Goal: Information Seeking & Learning: Find specific fact

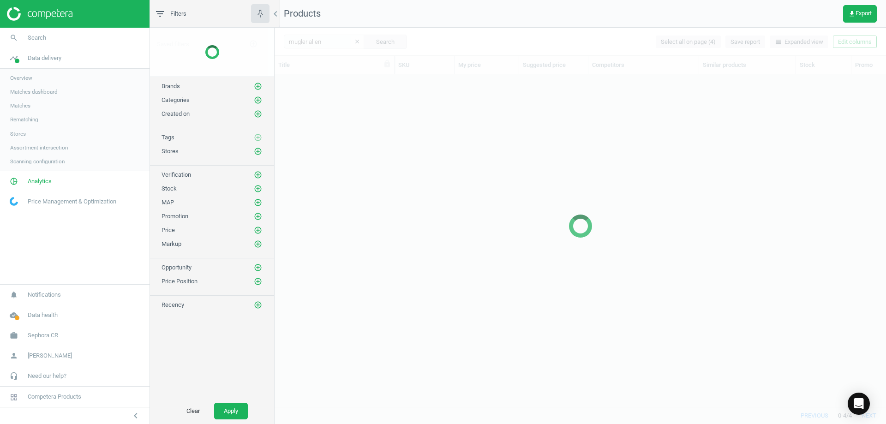
scroll to position [318, 604]
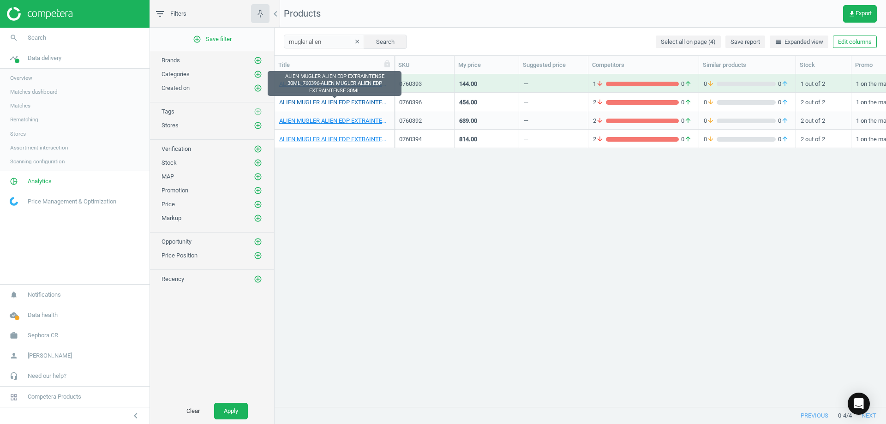
click at [353, 101] on link "ALIEN MUGLER ALIEN EDP EXTRAINTENSE 30ML_760396-ALIEN MUGLER ALIEN EDP EXTRAINT…" at bounding box center [334, 102] width 110 height 8
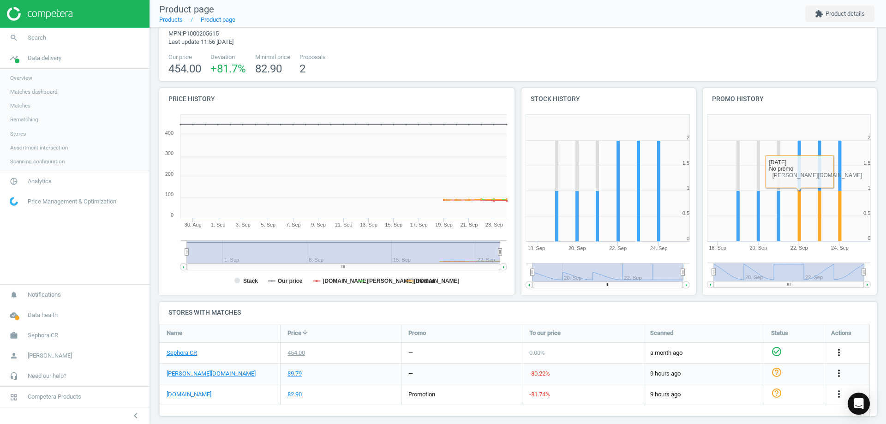
scroll to position [54, 0]
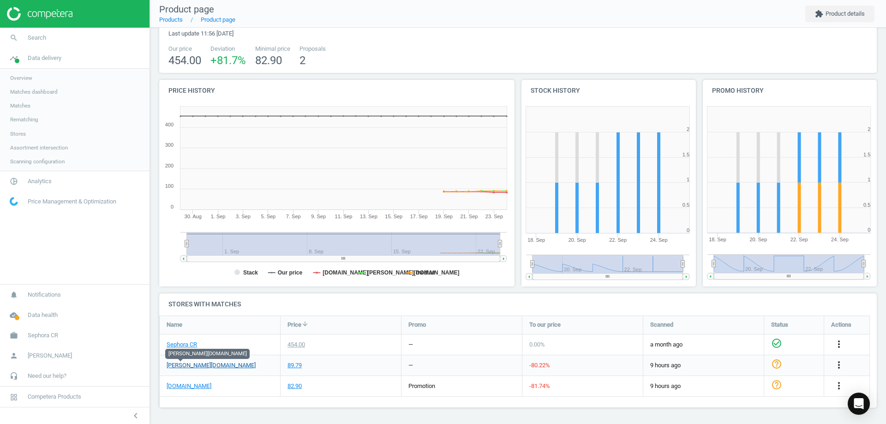
click at [194, 361] on link "[PERSON_NAME][DOMAIN_NAME]" at bounding box center [211, 365] width 89 height 8
click at [180, 387] on link "[DOMAIN_NAME]" at bounding box center [189, 386] width 45 height 8
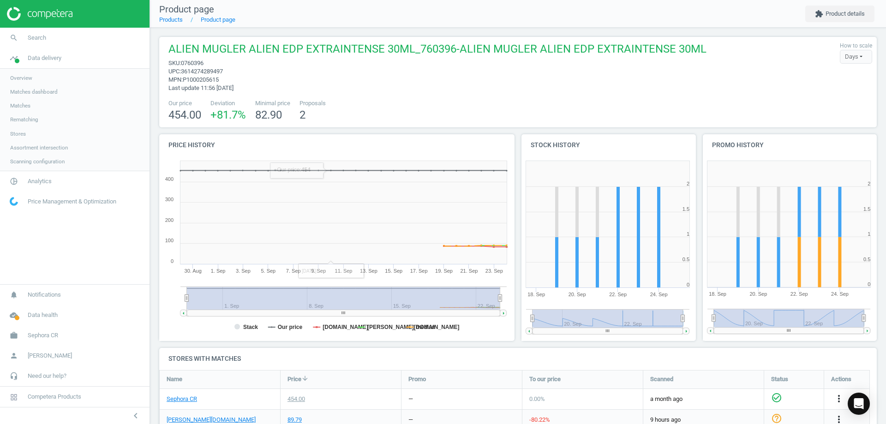
click at [190, 61] on span "0760396" at bounding box center [192, 63] width 23 height 7
copy span "0760396"
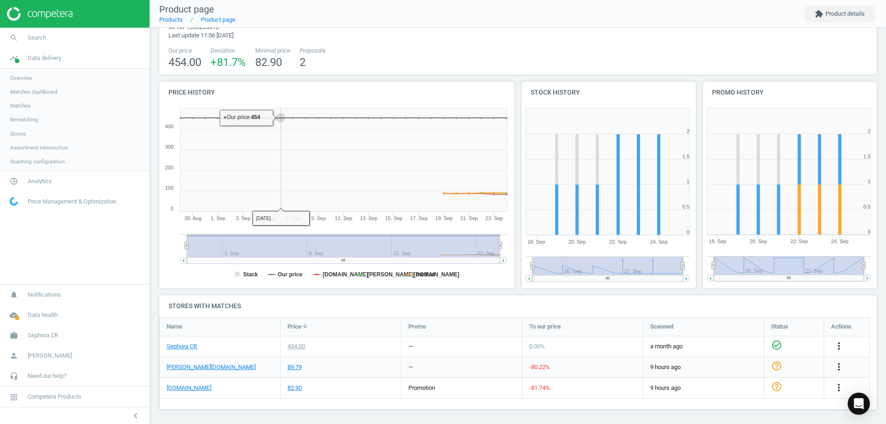
scroll to position [54, 0]
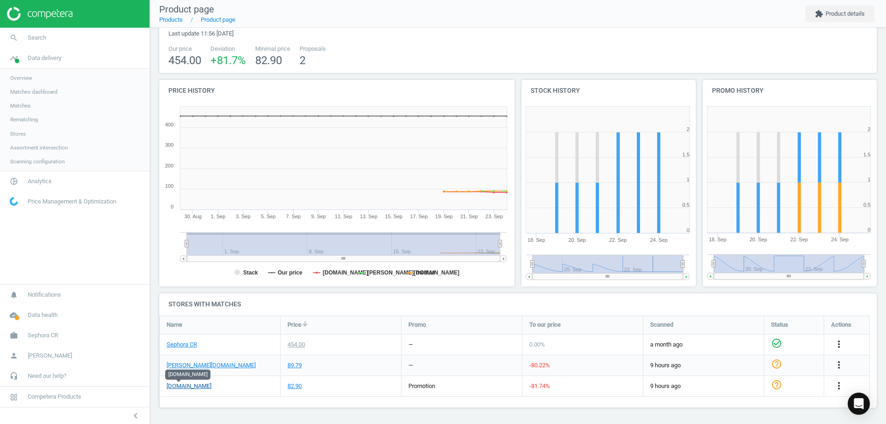
click at [173, 384] on link "[DOMAIN_NAME]" at bounding box center [189, 386] width 45 height 8
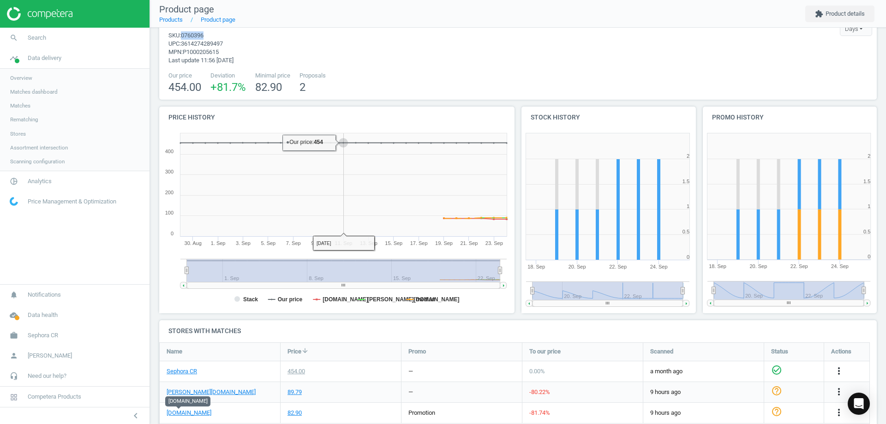
scroll to position [0, 0]
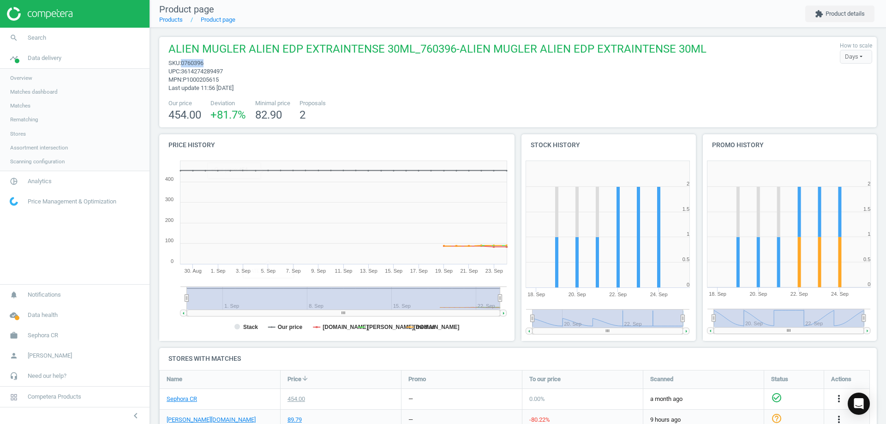
click at [194, 64] on span "0760396" at bounding box center [192, 63] width 23 height 7
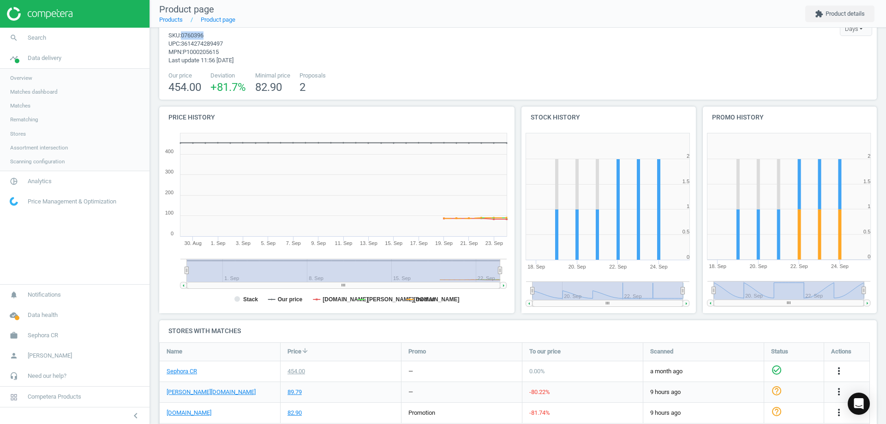
scroll to position [54, 0]
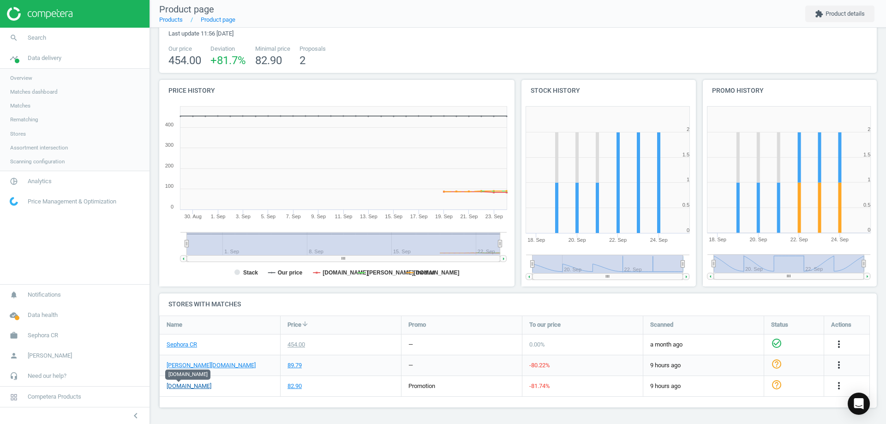
click at [183, 387] on link "[DOMAIN_NAME]" at bounding box center [189, 386] width 45 height 8
